Goal: Check status: Check status

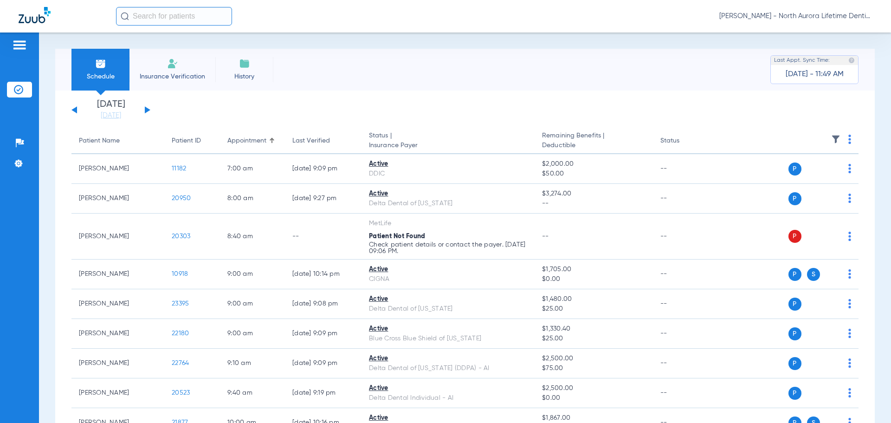
click at [145, 111] on button at bounding box center [148, 109] width 6 height 7
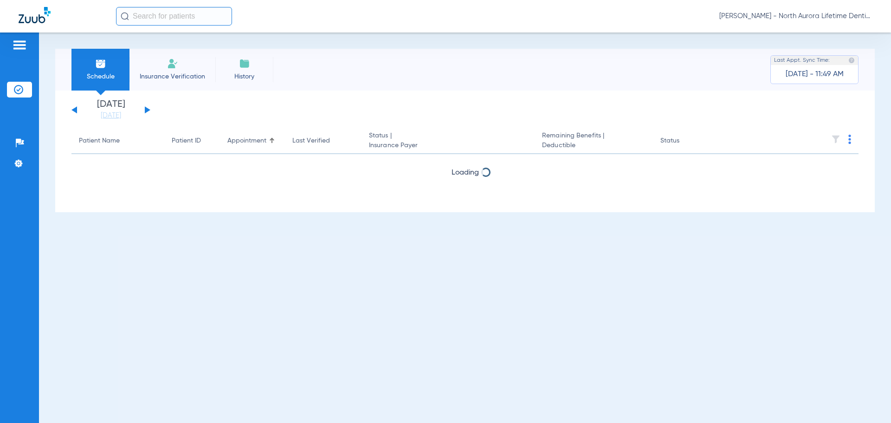
click at [145, 111] on button at bounding box center [148, 109] width 6 height 7
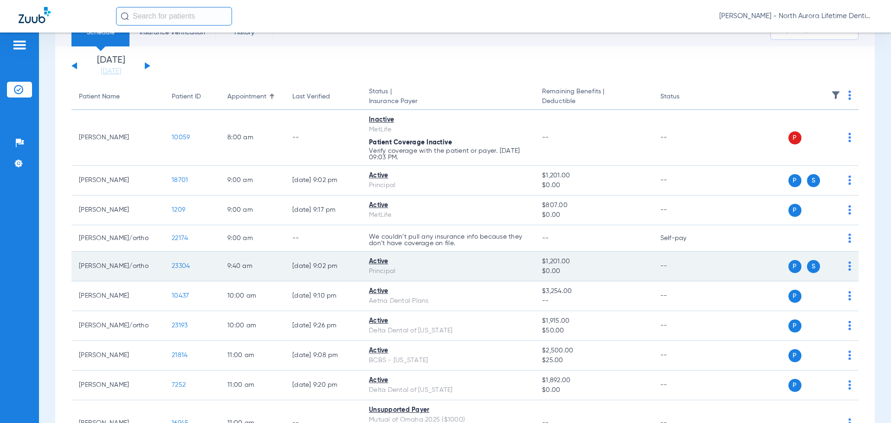
scroll to position [93, 0]
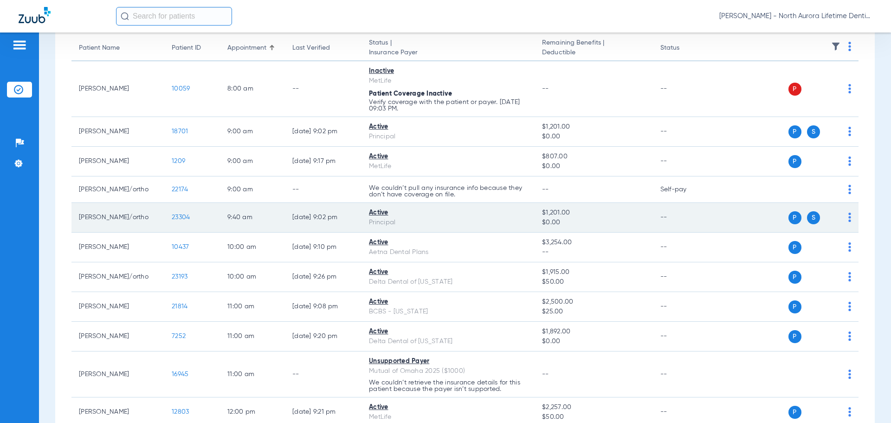
click at [790, 218] on span "P" at bounding box center [795, 217] width 13 height 13
click at [179, 217] on span "23304" at bounding box center [181, 217] width 18 height 7
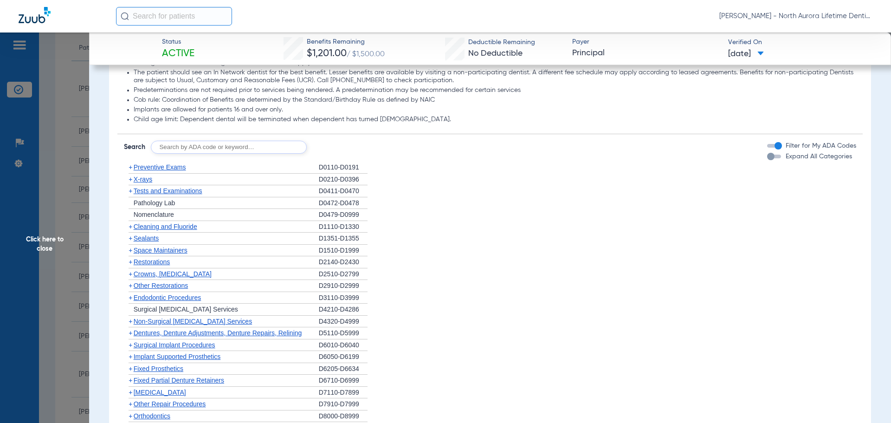
scroll to position [650, 0]
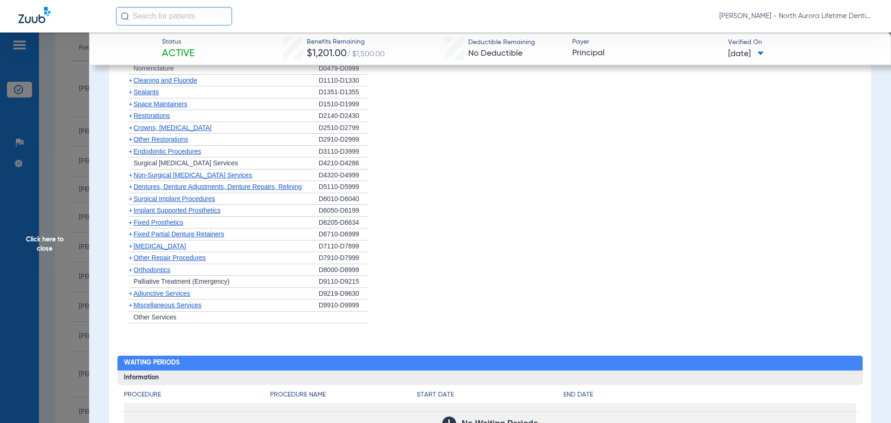
click at [140, 269] on span "Orthodontics" at bounding box center [152, 269] width 37 height 7
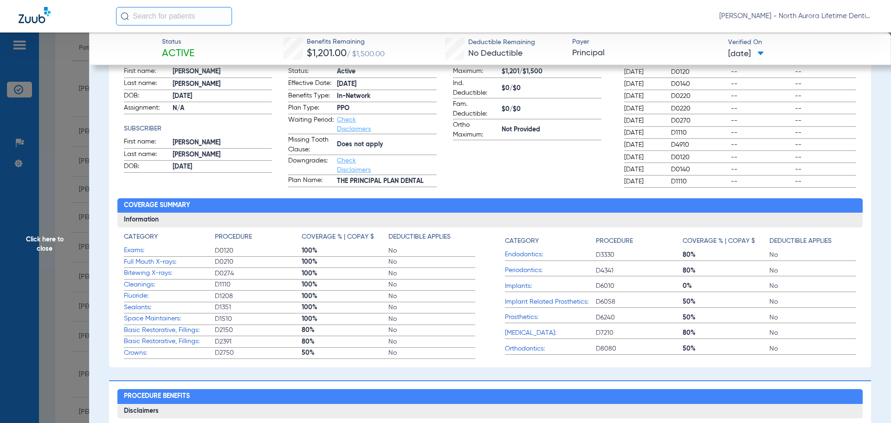
scroll to position [0, 0]
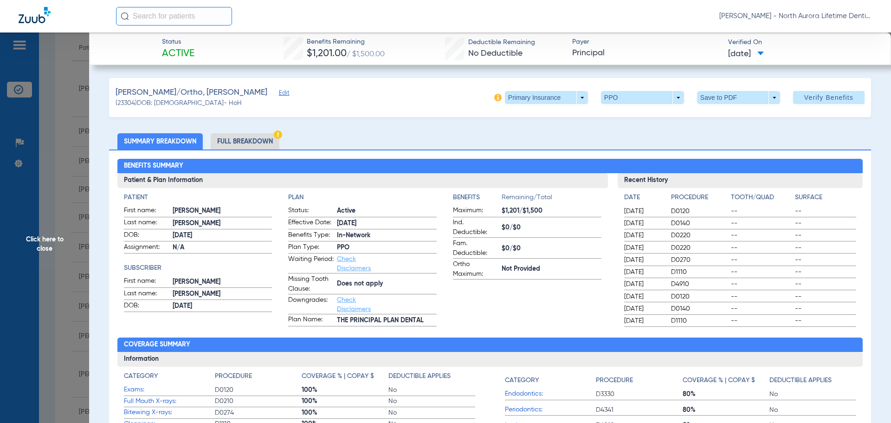
click at [255, 136] on li "Full Breakdown" at bounding box center [245, 141] width 69 height 16
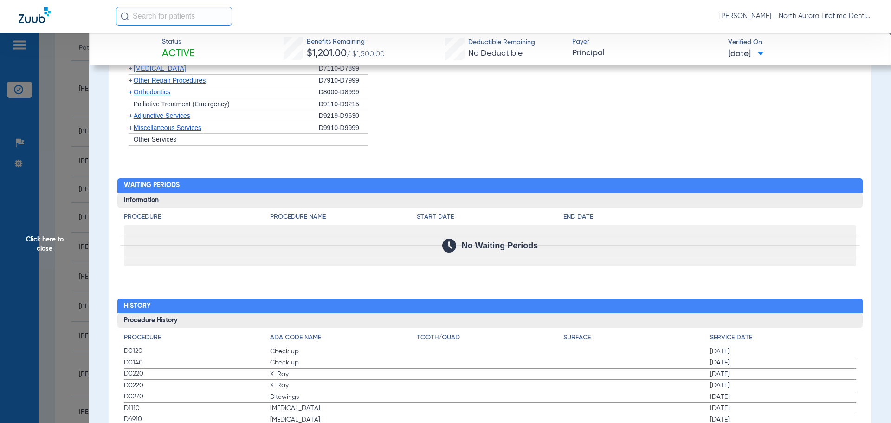
scroll to position [973, 0]
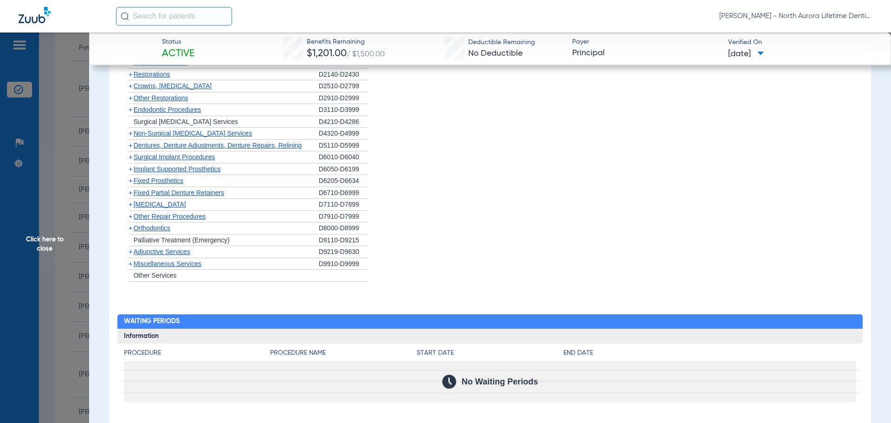
click at [130, 230] on span "+" at bounding box center [131, 227] width 4 height 7
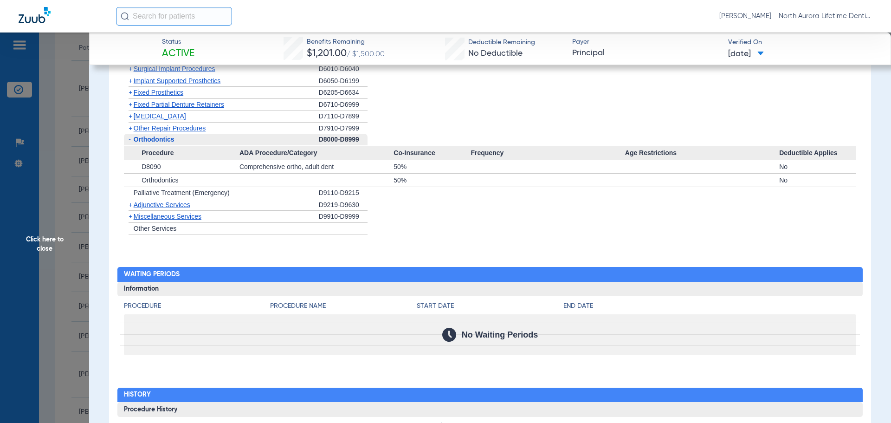
scroll to position [1112, 0]
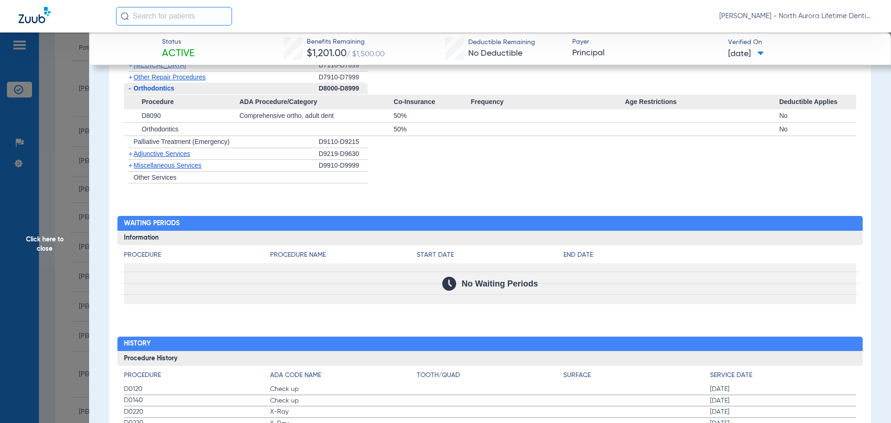
click at [130, 155] on span "+" at bounding box center [131, 153] width 4 height 7
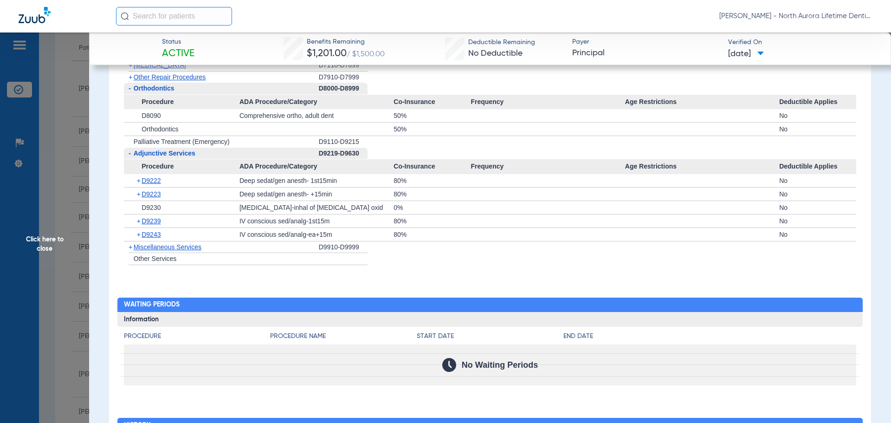
click at [129, 247] on span "+" at bounding box center [131, 246] width 4 height 7
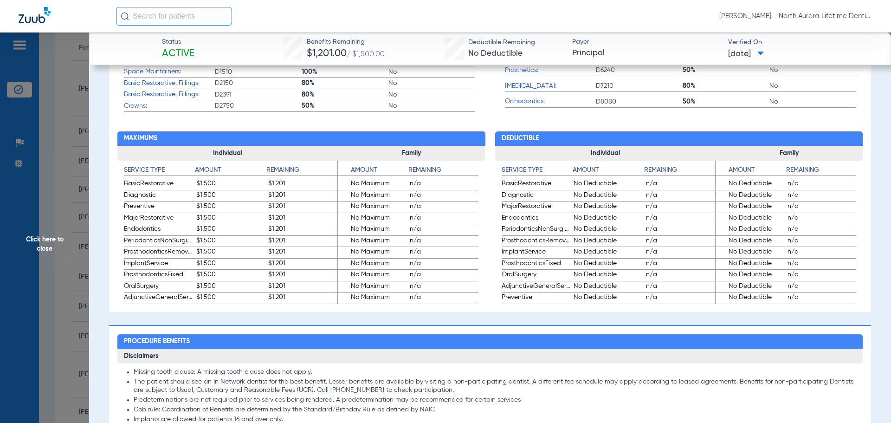
scroll to position [462, 0]
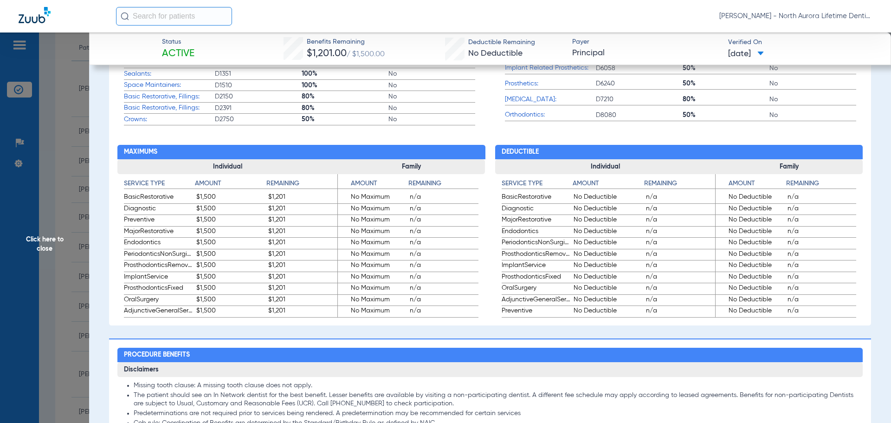
click at [46, 249] on span "Click here to close" at bounding box center [44, 244] width 89 height 423
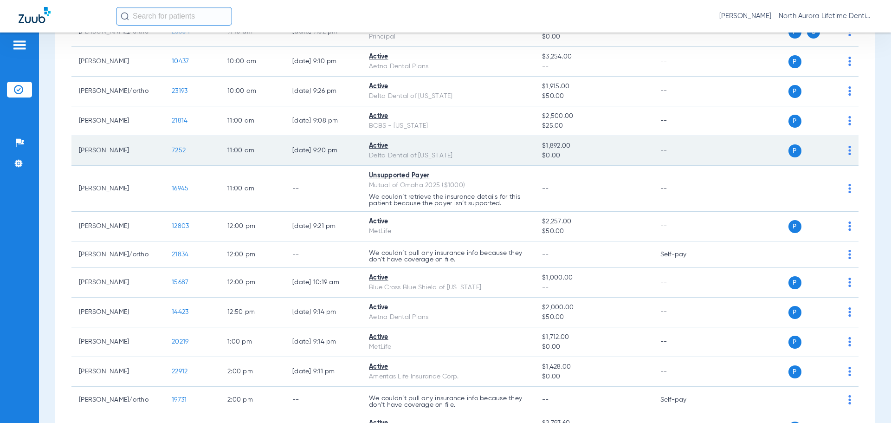
scroll to position [325, 0]
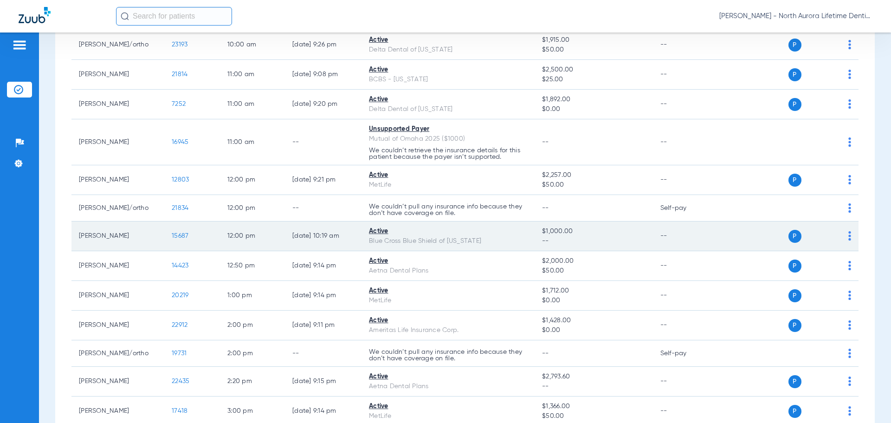
click at [112, 238] on td "[PERSON_NAME]" at bounding box center [118, 236] width 93 height 30
click at [181, 237] on span "15687" at bounding box center [180, 236] width 17 height 7
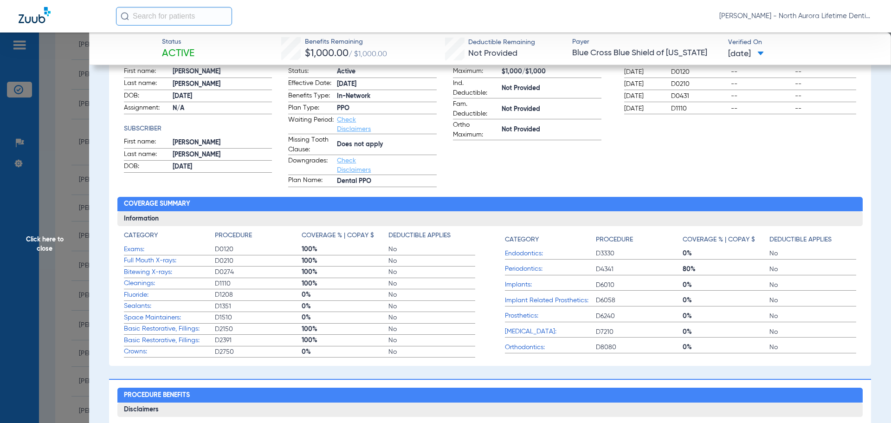
scroll to position [0, 0]
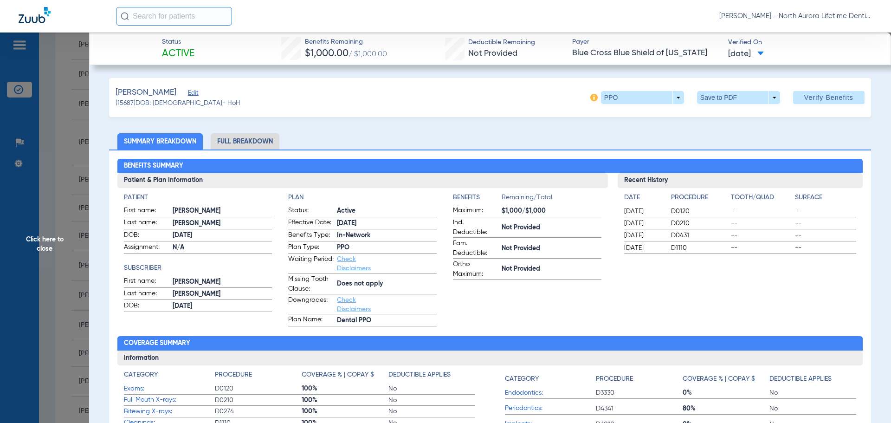
click at [257, 142] on li "Full Breakdown" at bounding box center [245, 141] width 69 height 16
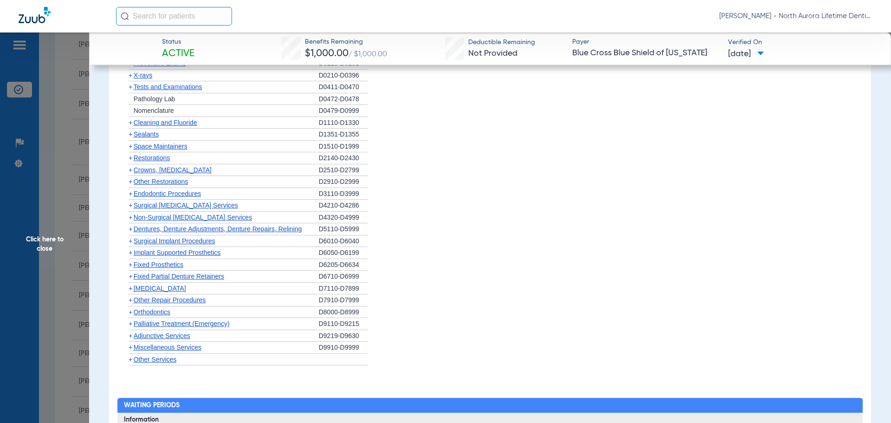
scroll to position [789, 0]
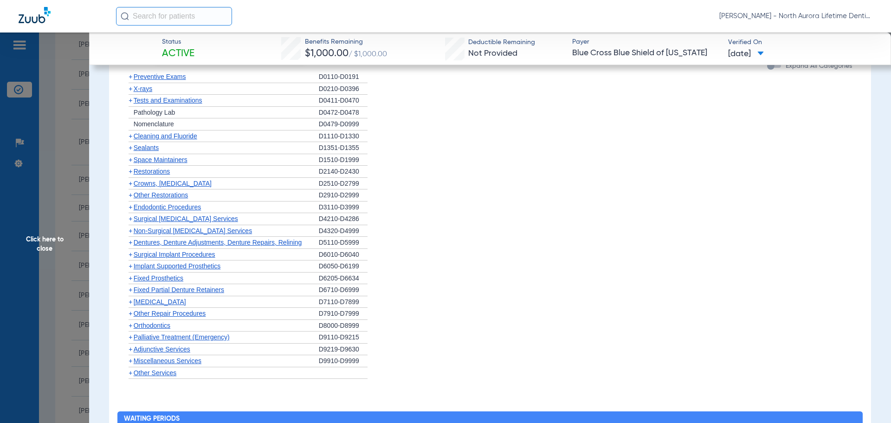
click at [131, 303] on span "+" at bounding box center [131, 301] width 4 height 7
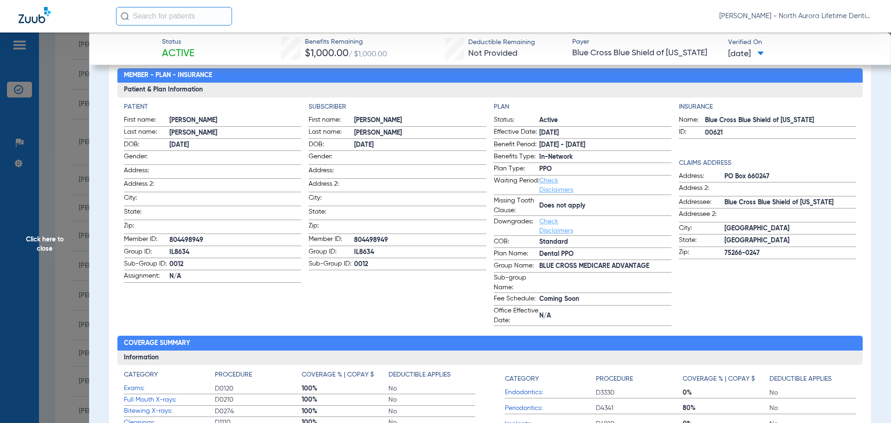
scroll to position [186, 0]
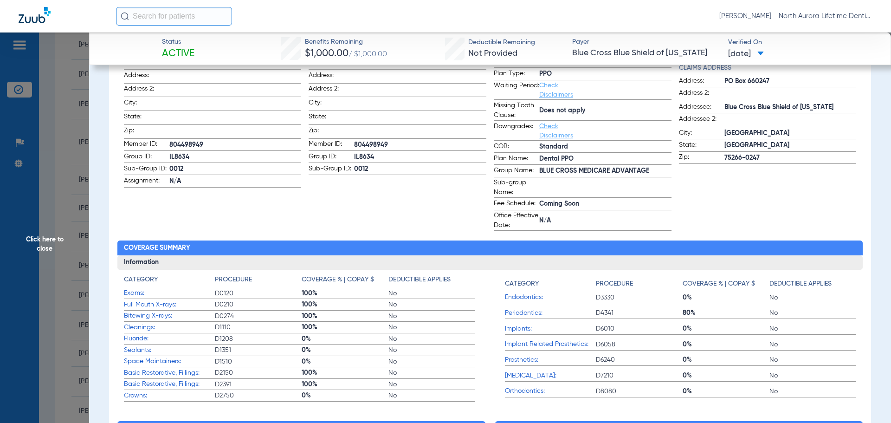
click at [39, 246] on span "Click here to close" at bounding box center [44, 244] width 89 height 423
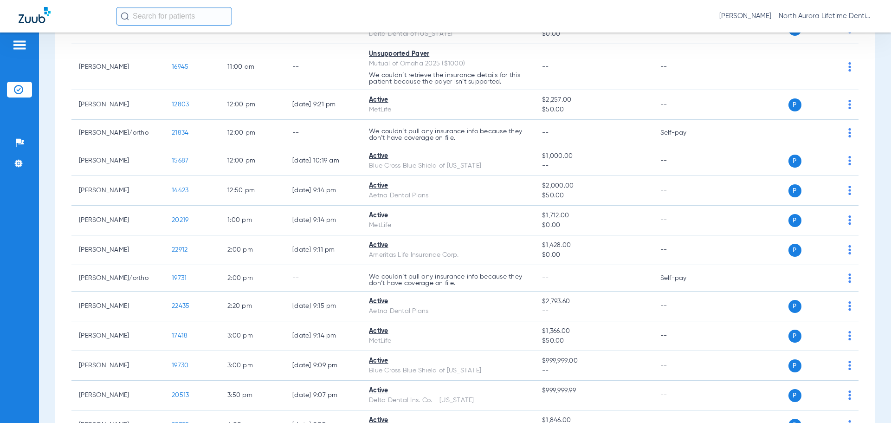
scroll to position [557, 0]
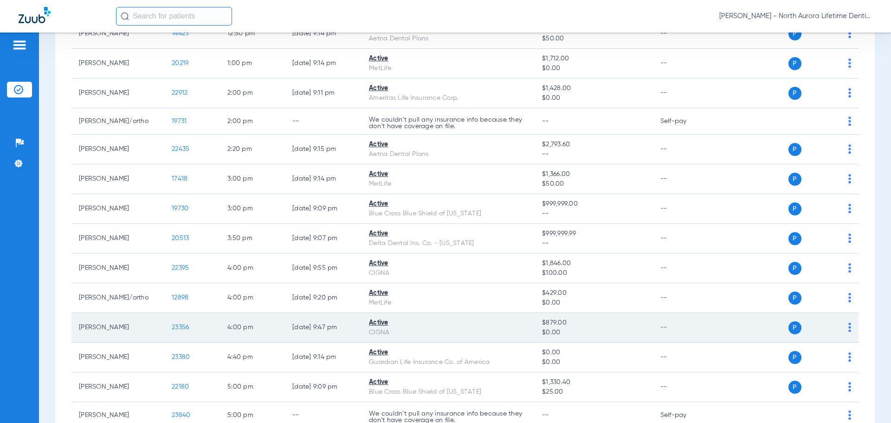
click at [177, 327] on span "23356" at bounding box center [180, 327] width 17 height 7
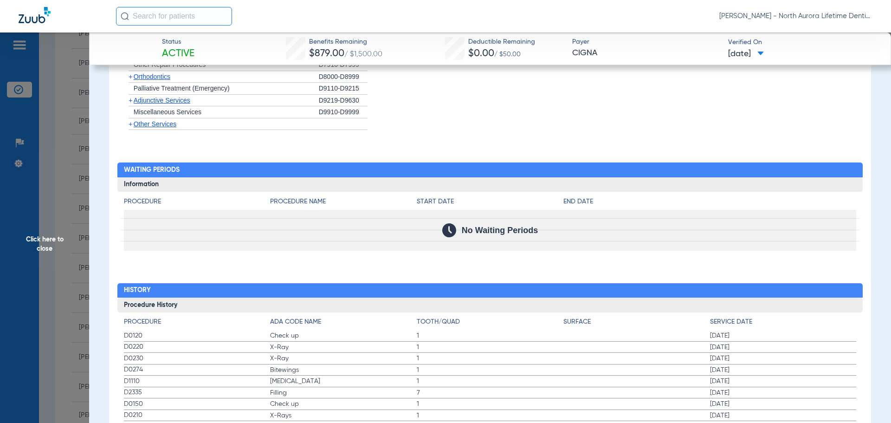
scroll to position [865, 0]
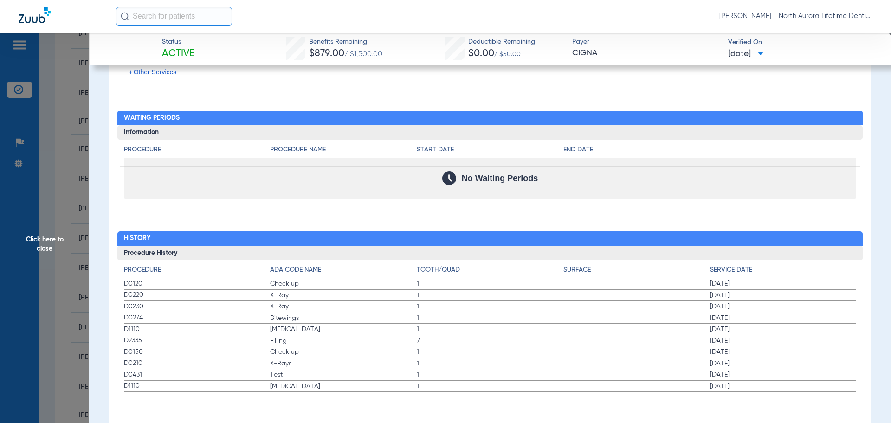
click at [56, 245] on span "Click here to close" at bounding box center [44, 244] width 89 height 423
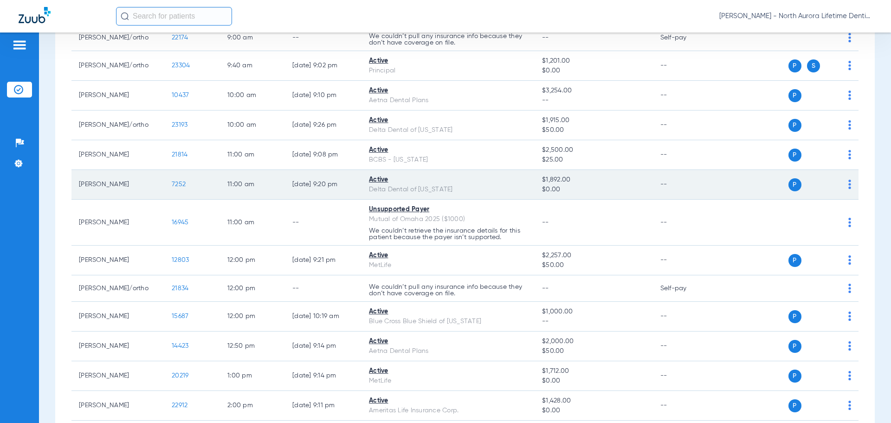
scroll to position [93, 0]
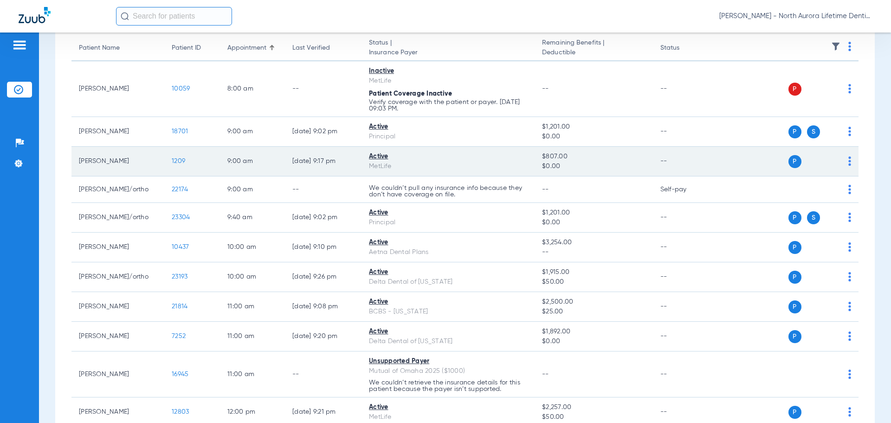
click at [177, 162] on span "1209" at bounding box center [178, 161] width 13 height 7
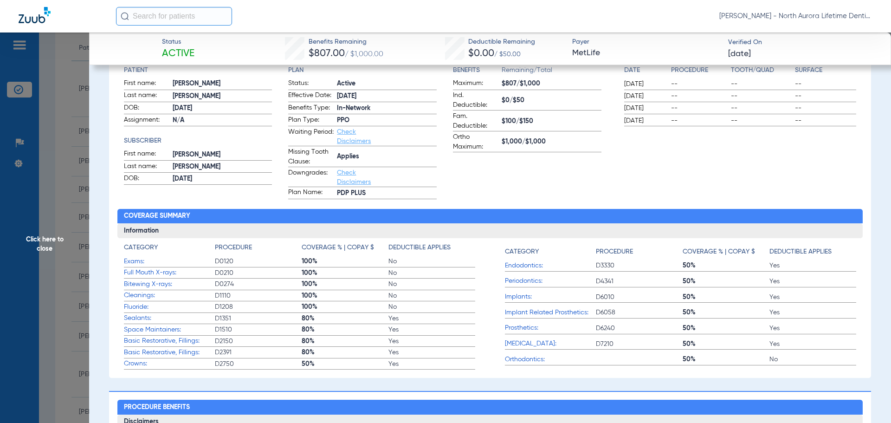
scroll to position [0, 0]
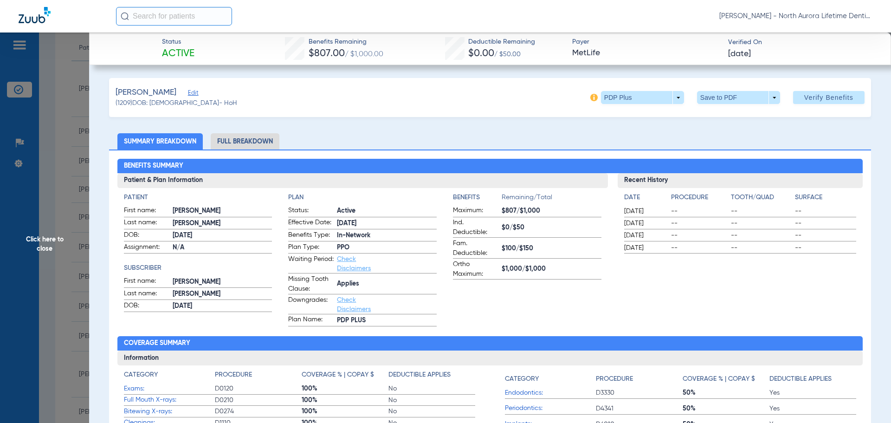
click at [55, 238] on span "Click here to close" at bounding box center [44, 244] width 89 height 423
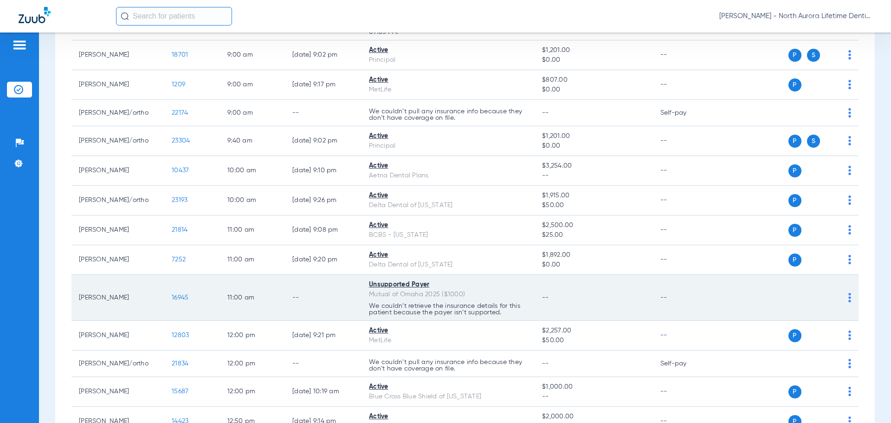
scroll to position [186, 0]
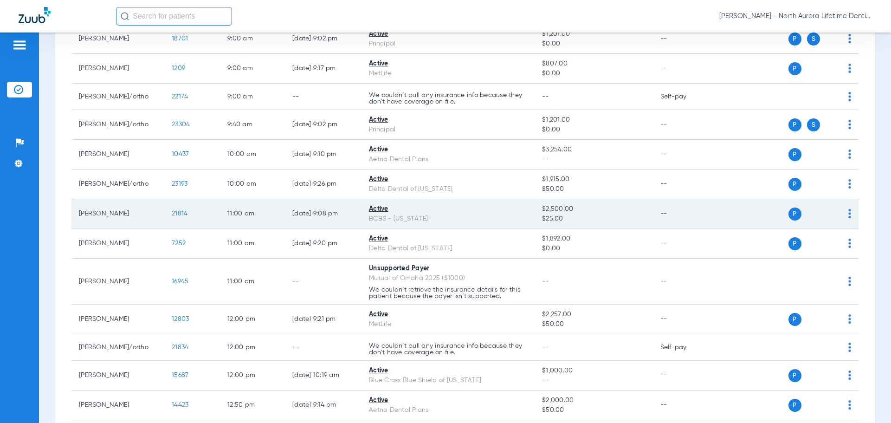
click at [174, 213] on span "21814" at bounding box center [180, 213] width 16 height 7
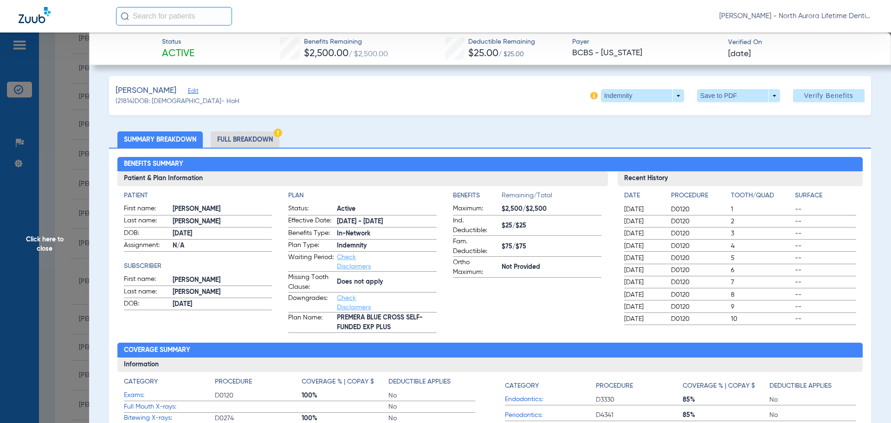
scroll to position [0, 0]
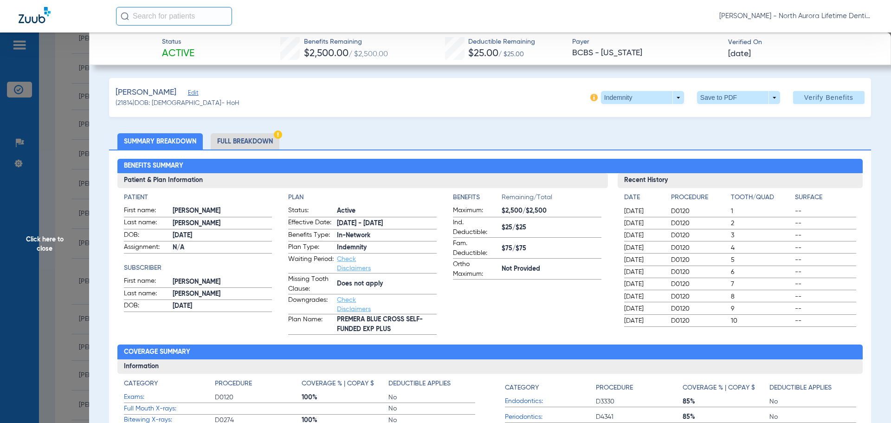
click at [262, 141] on li "Full Breakdown" at bounding box center [245, 141] width 69 height 16
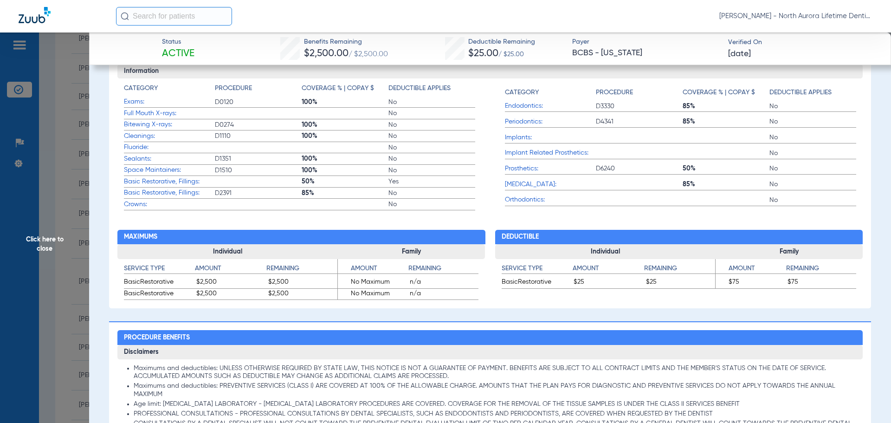
scroll to position [464, 0]
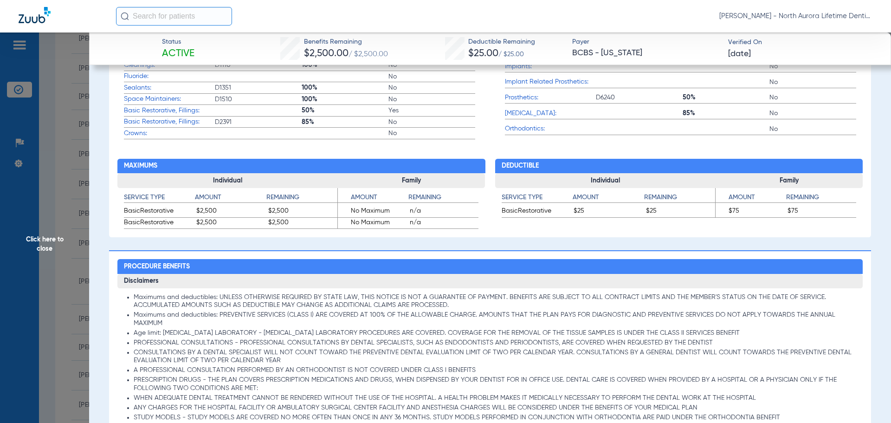
click at [59, 239] on span "Click here to close" at bounding box center [44, 244] width 89 height 423
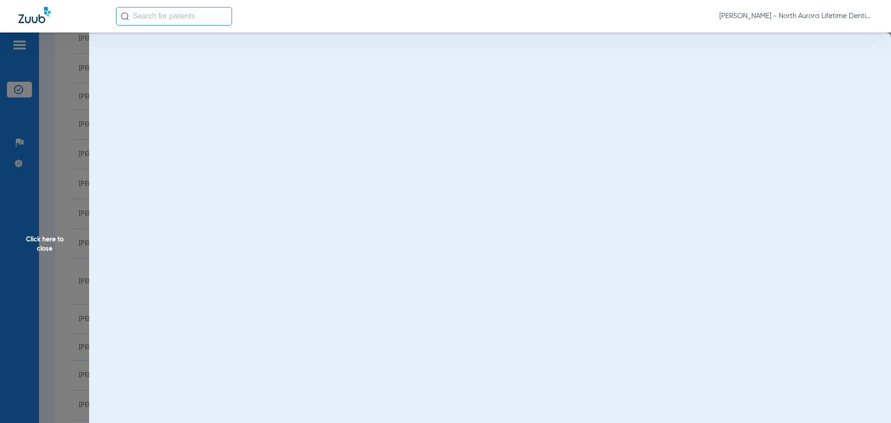
scroll to position [0, 0]
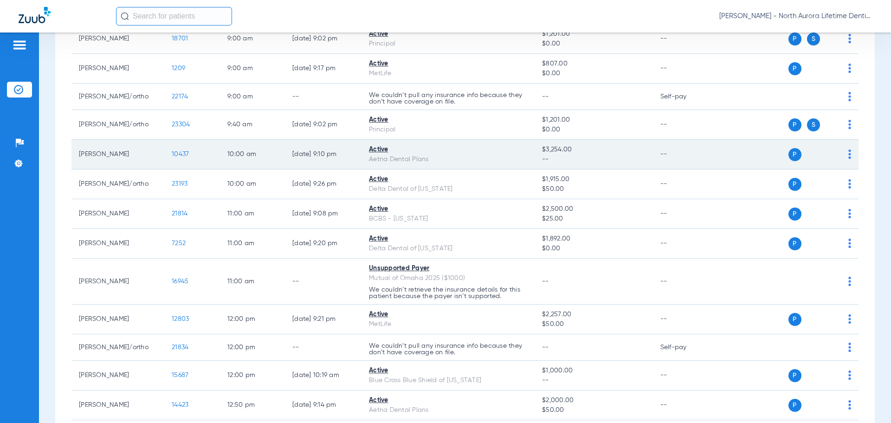
click at [178, 157] on span "10437" at bounding box center [180, 154] width 17 height 7
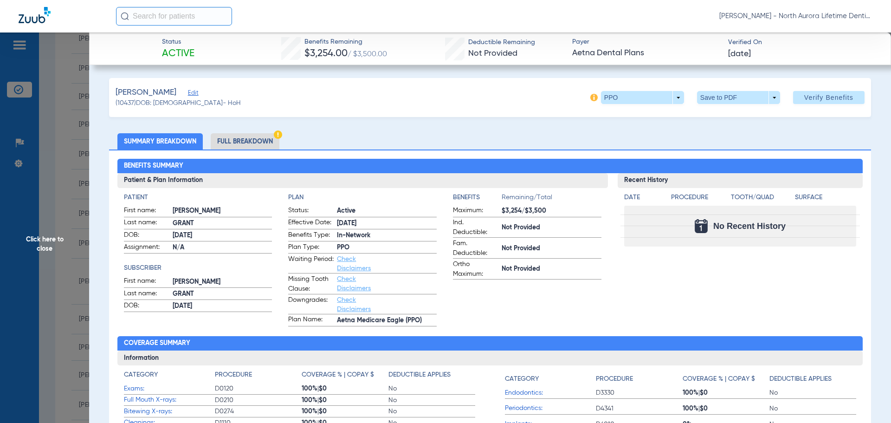
click at [251, 141] on li "Full Breakdown" at bounding box center [245, 141] width 69 height 16
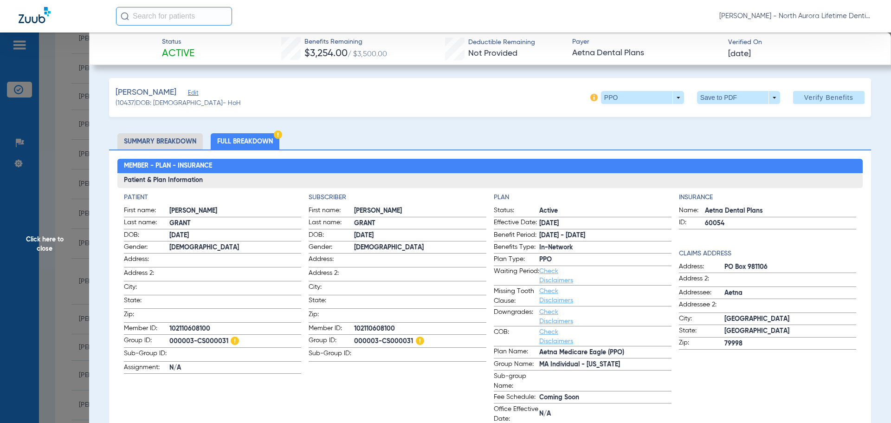
click at [42, 245] on span "Click here to close" at bounding box center [44, 244] width 89 height 423
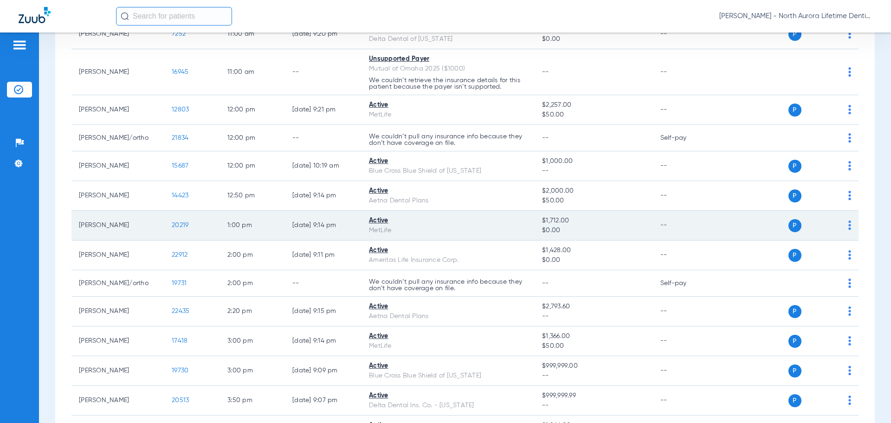
scroll to position [418, 0]
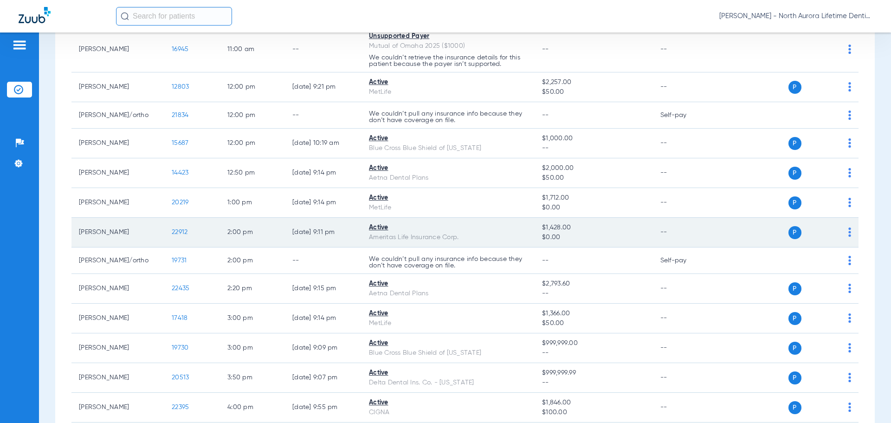
click at [178, 234] on span "22912" at bounding box center [180, 232] width 16 height 7
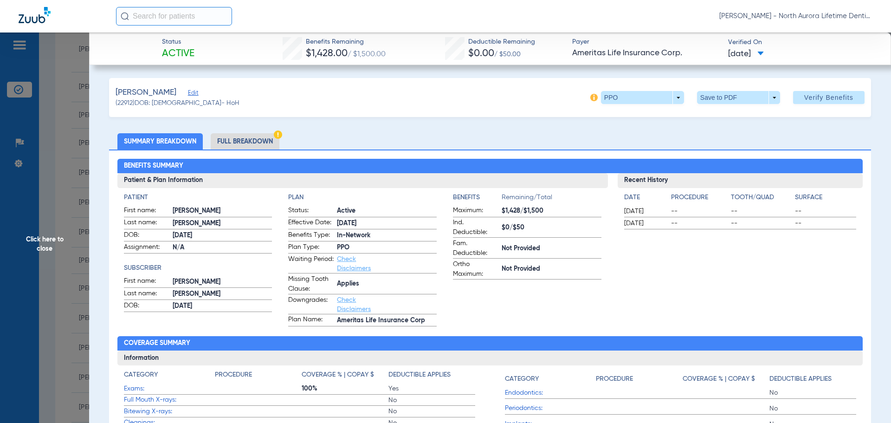
scroll to position [93, 0]
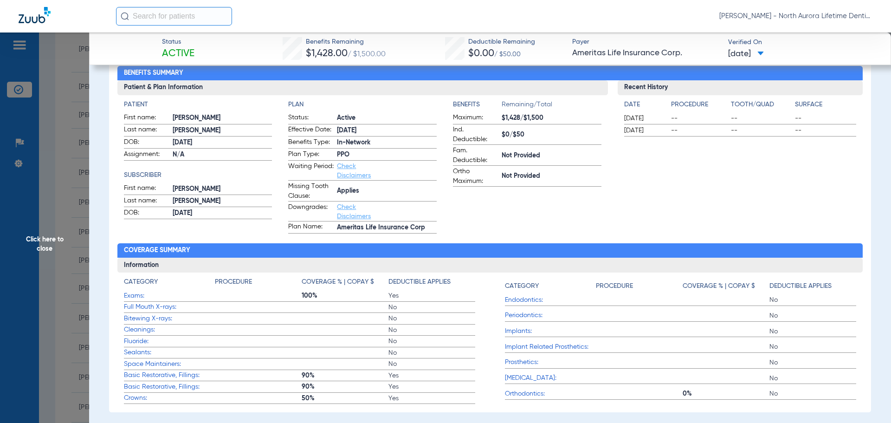
click at [56, 245] on span "Click here to close" at bounding box center [44, 244] width 89 height 423
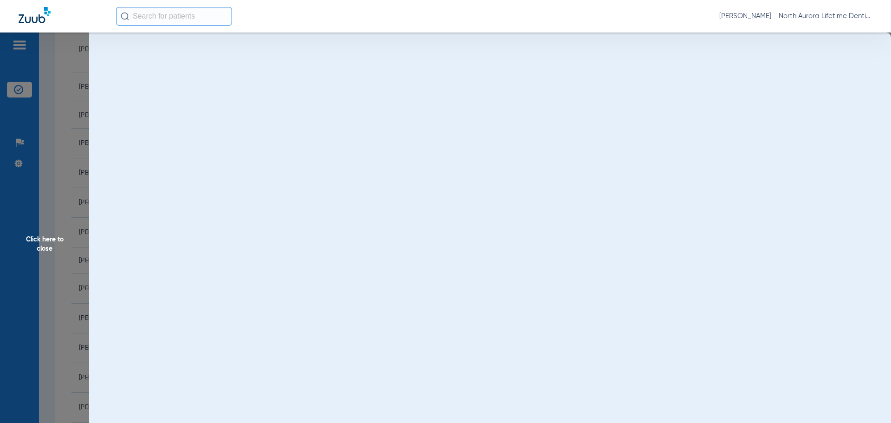
scroll to position [0, 0]
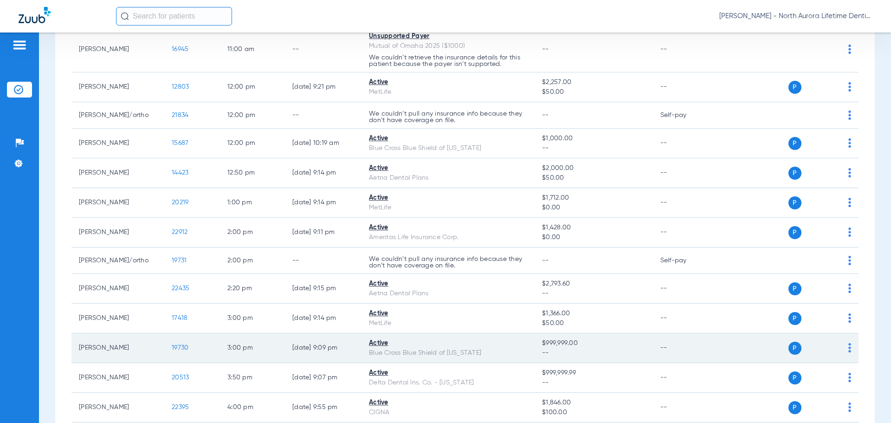
click at [183, 348] on span "19730" at bounding box center [180, 348] width 17 height 7
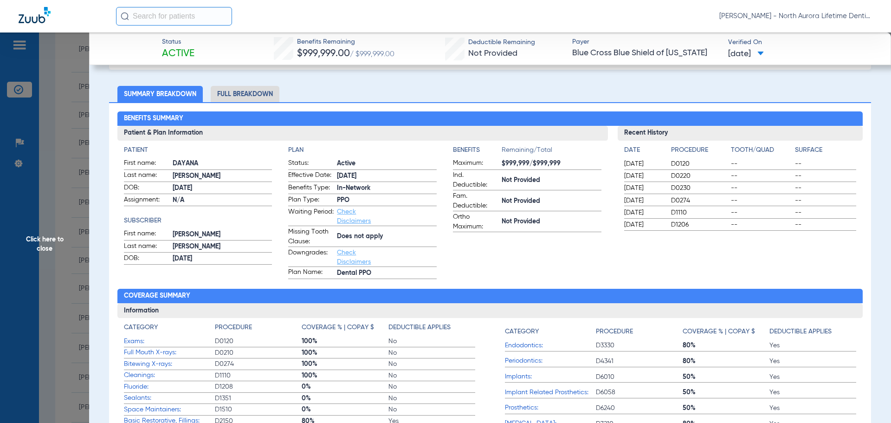
scroll to position [46, 0]
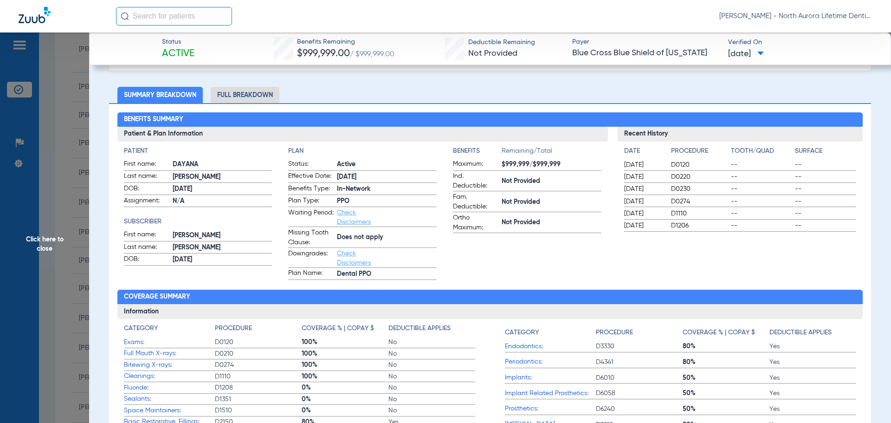
click at [241, 92] on li "Full Breakdown" at bounding box center [245, 95] width 69 height 16
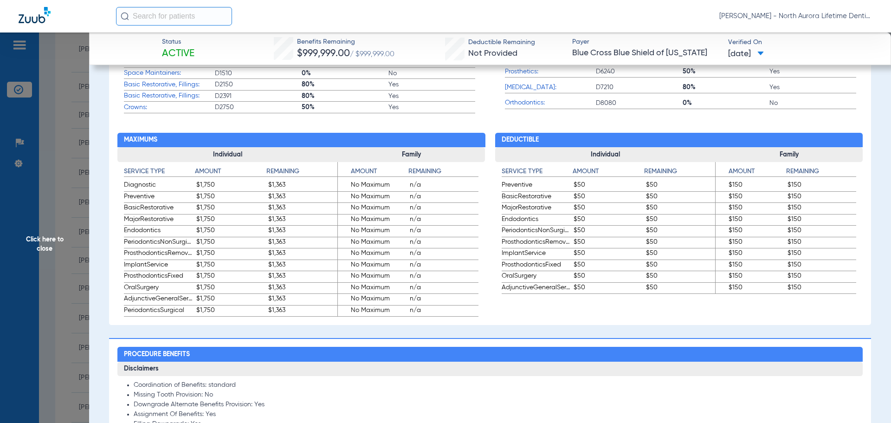
scroll to position [511, 0]
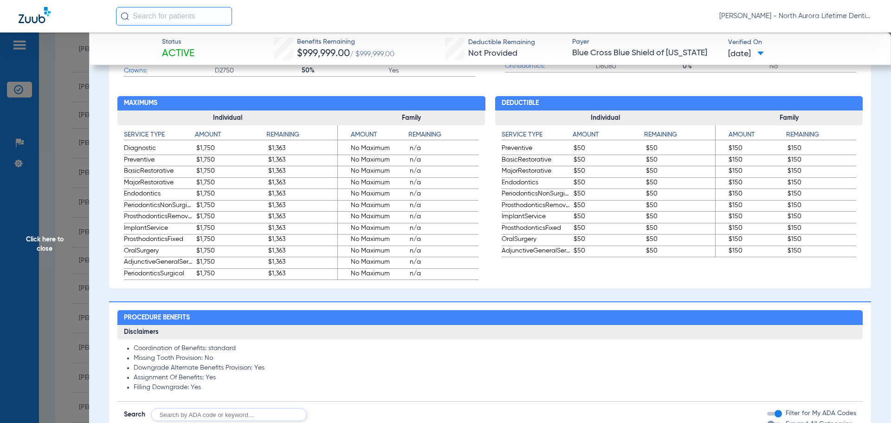
click at [46, 246] on span "Click here to close" at bounding box center [44, 244] width 89 height 423
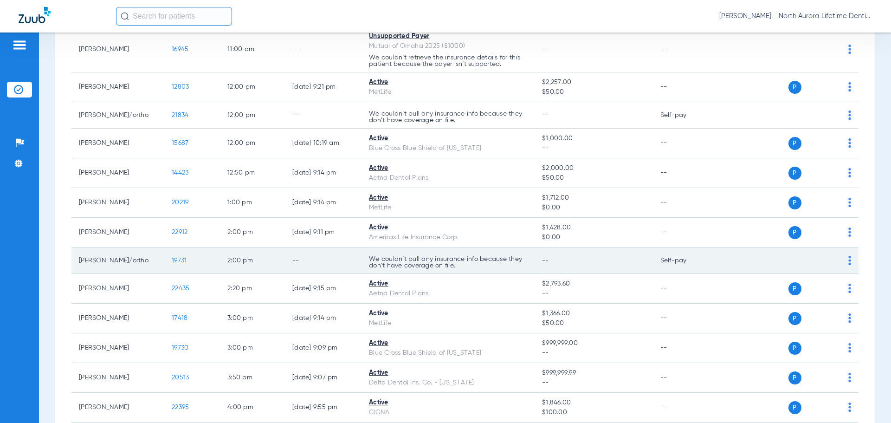
scroll to position [464, 0]
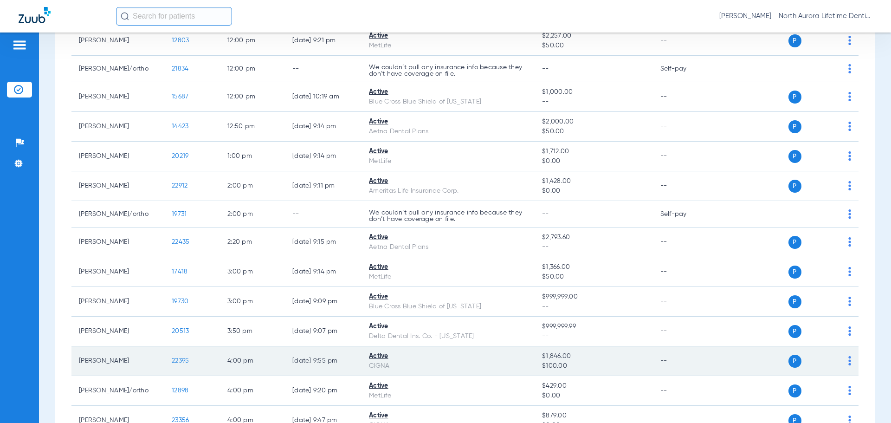
click at [178, 361] on span "22395" at bounding box center [180, 361] width 17 height 7
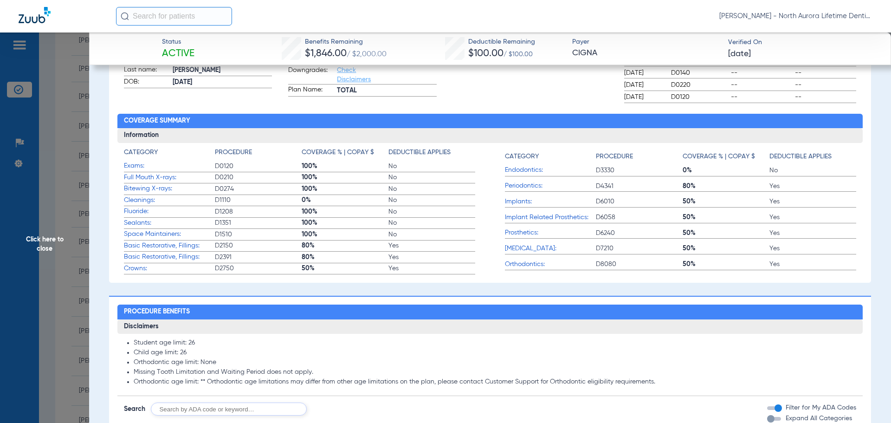
scroll to position [232, 0]
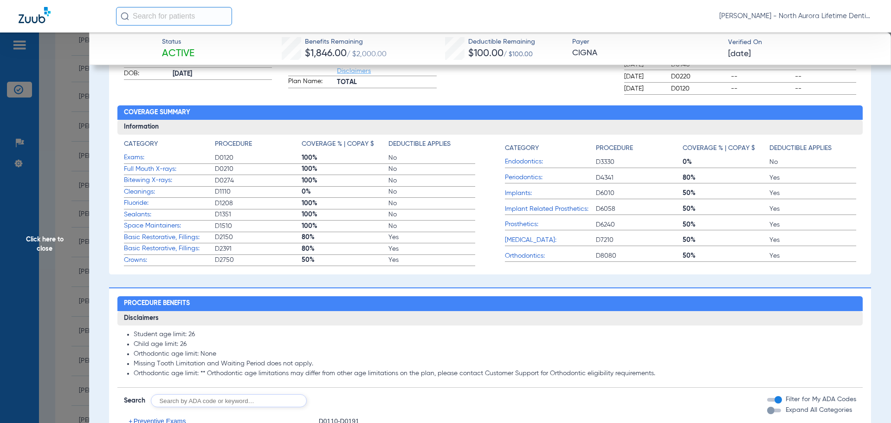
click at [42, 240] on span "Click here to close" at bounding box center [44, 244] width 89 height 423
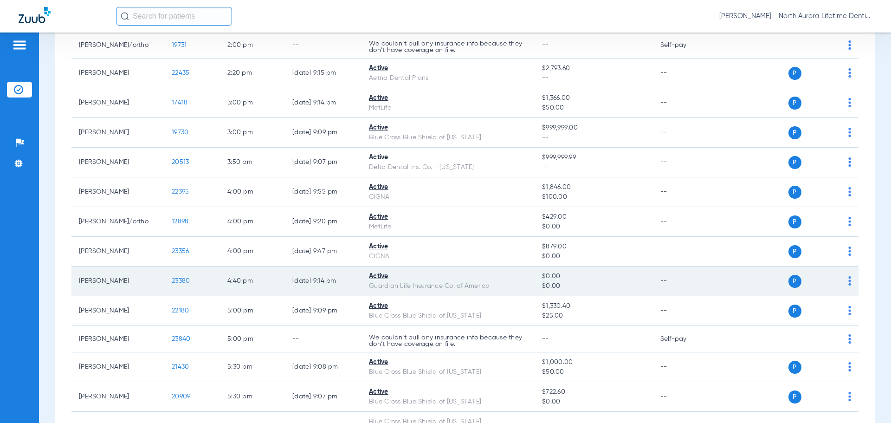
scroll to position [650, 0]
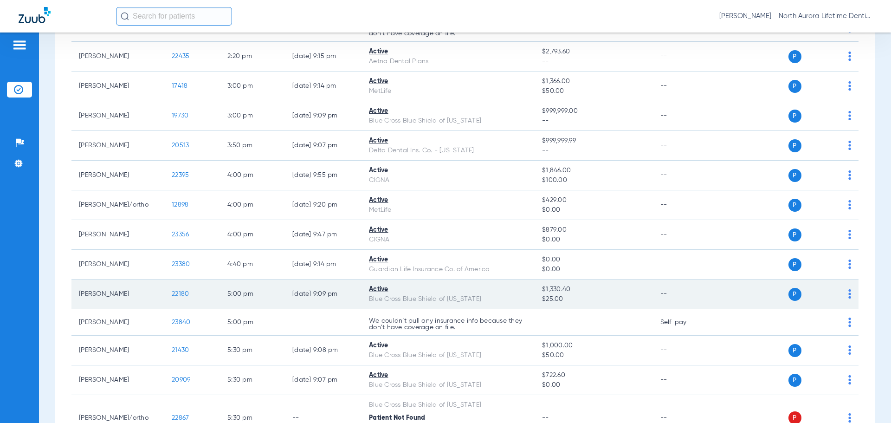
click at [180, 295] on span "22180" at bounding box center [180, 294] width 17 height 7
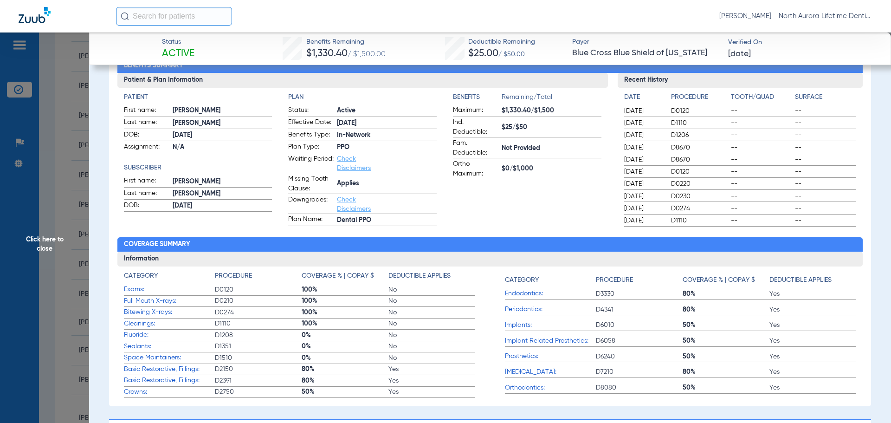
scroll to position [93, 0]
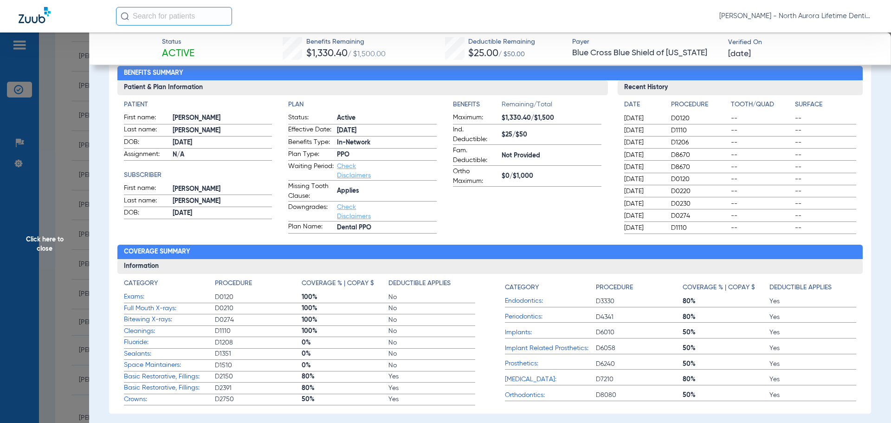
click at [48, 245] on span "Click here to close" at bounding box center [44, 244] width 89 height 423
